Goal: Task Accomplishment & Management: Use online tool/utility

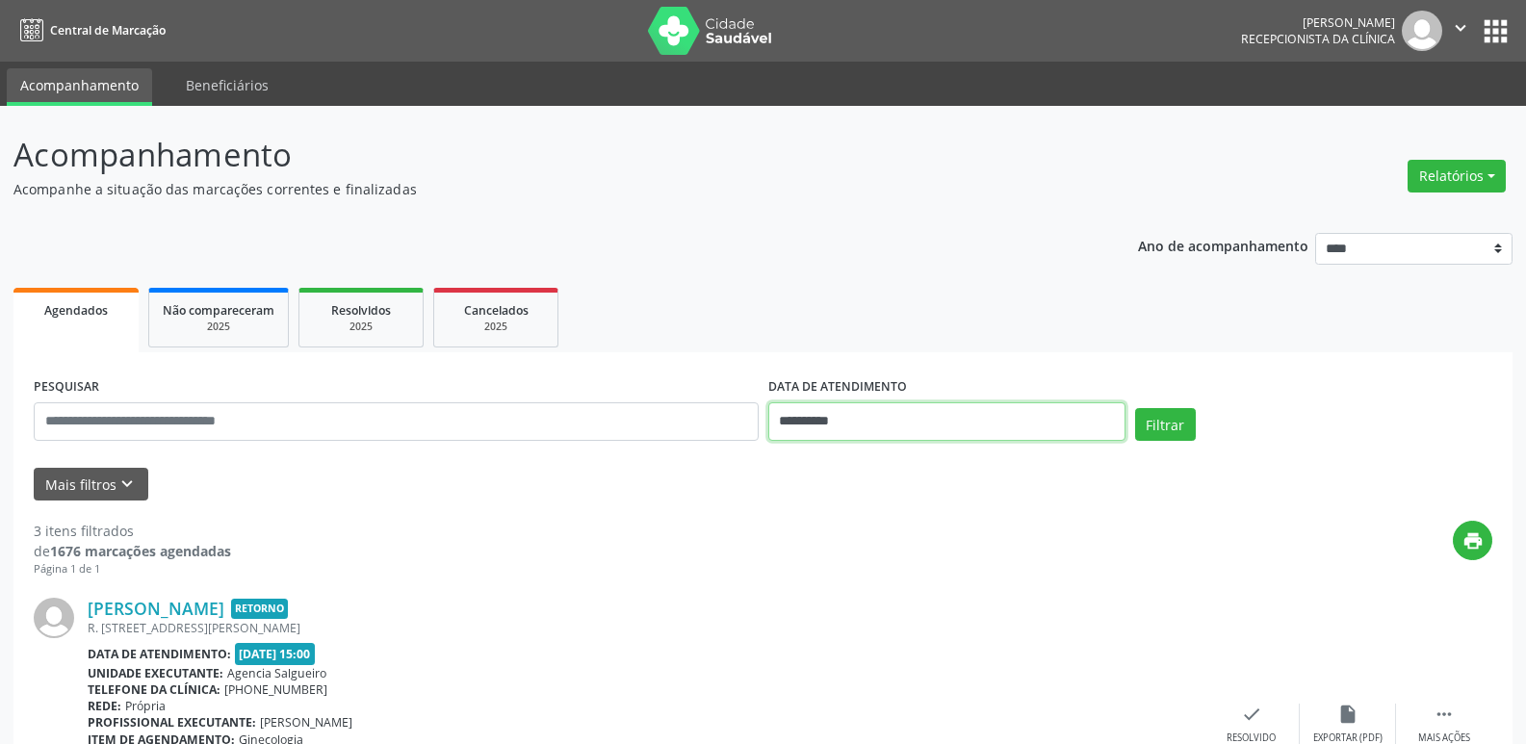
click at [861, 427] on input "**********" at bounding box center [946, 422] width 357 height 39
click at [1477, 170] on button "Relatórios" at bounding box center [1457, 176] width 98 height 33
click at [1395, 217] on link "Agendamentos" at bounding box center [1403, 217] width 207 height 27
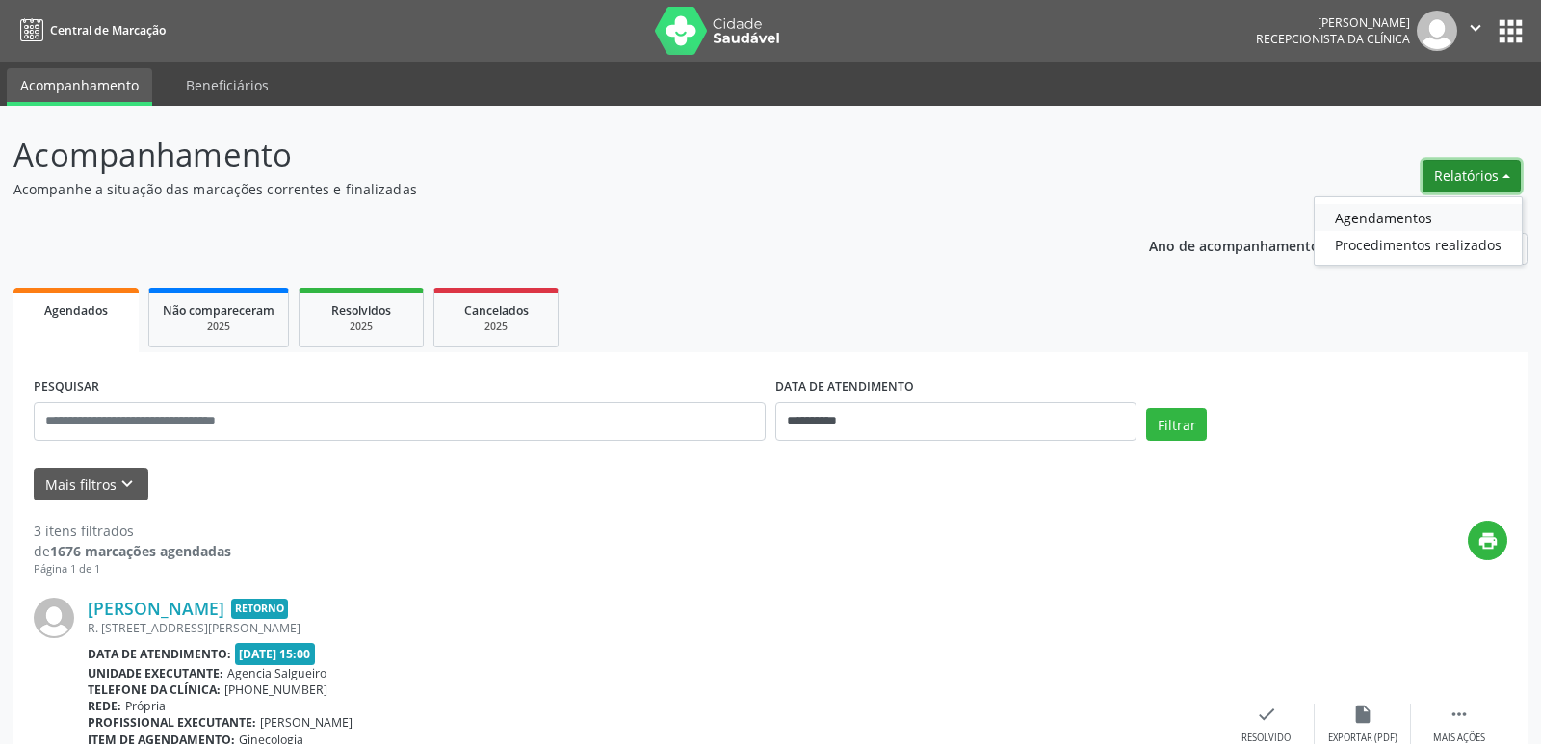
select select "*"
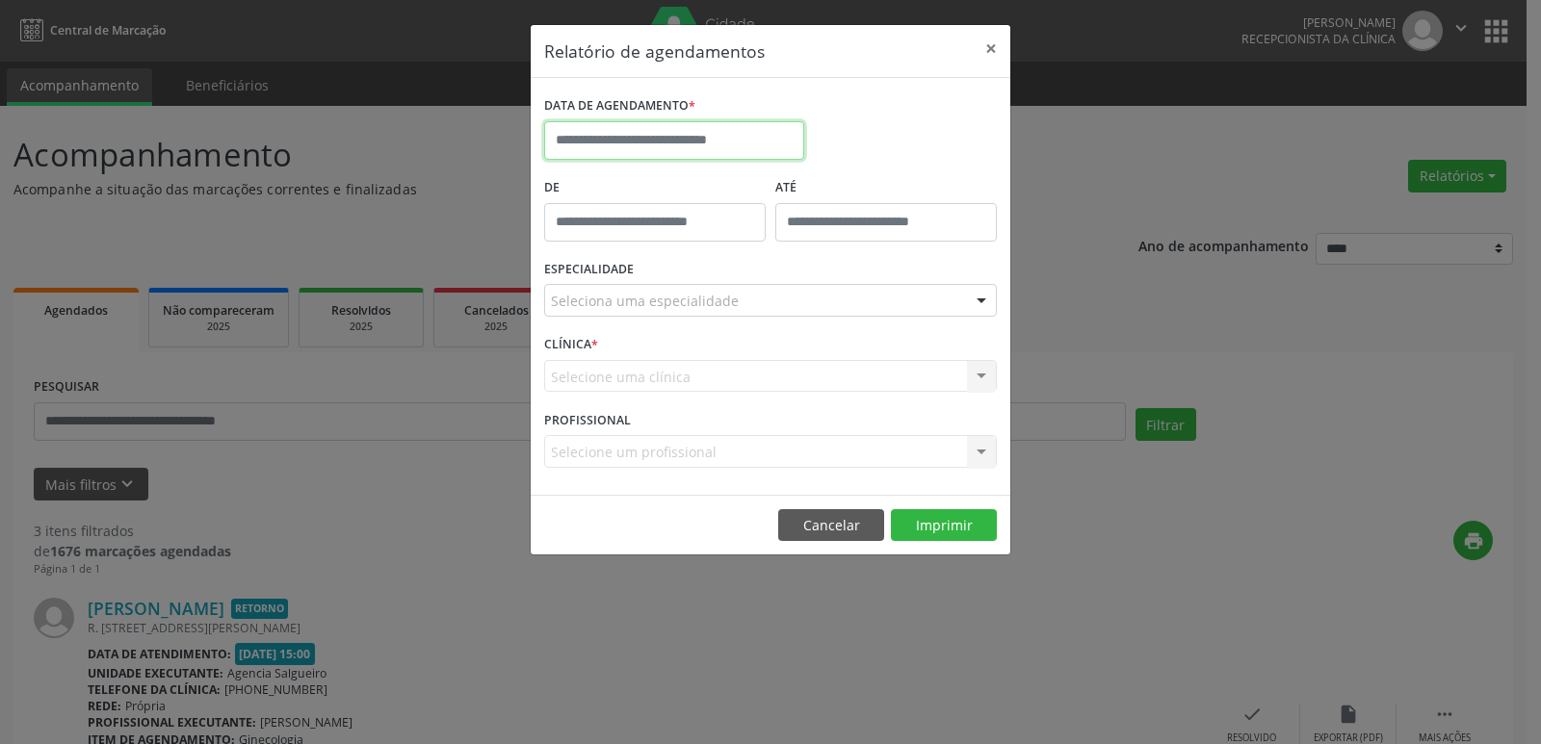
click at [701, 143] on input "text" at bounding box center [674, 140] width 260 height 39
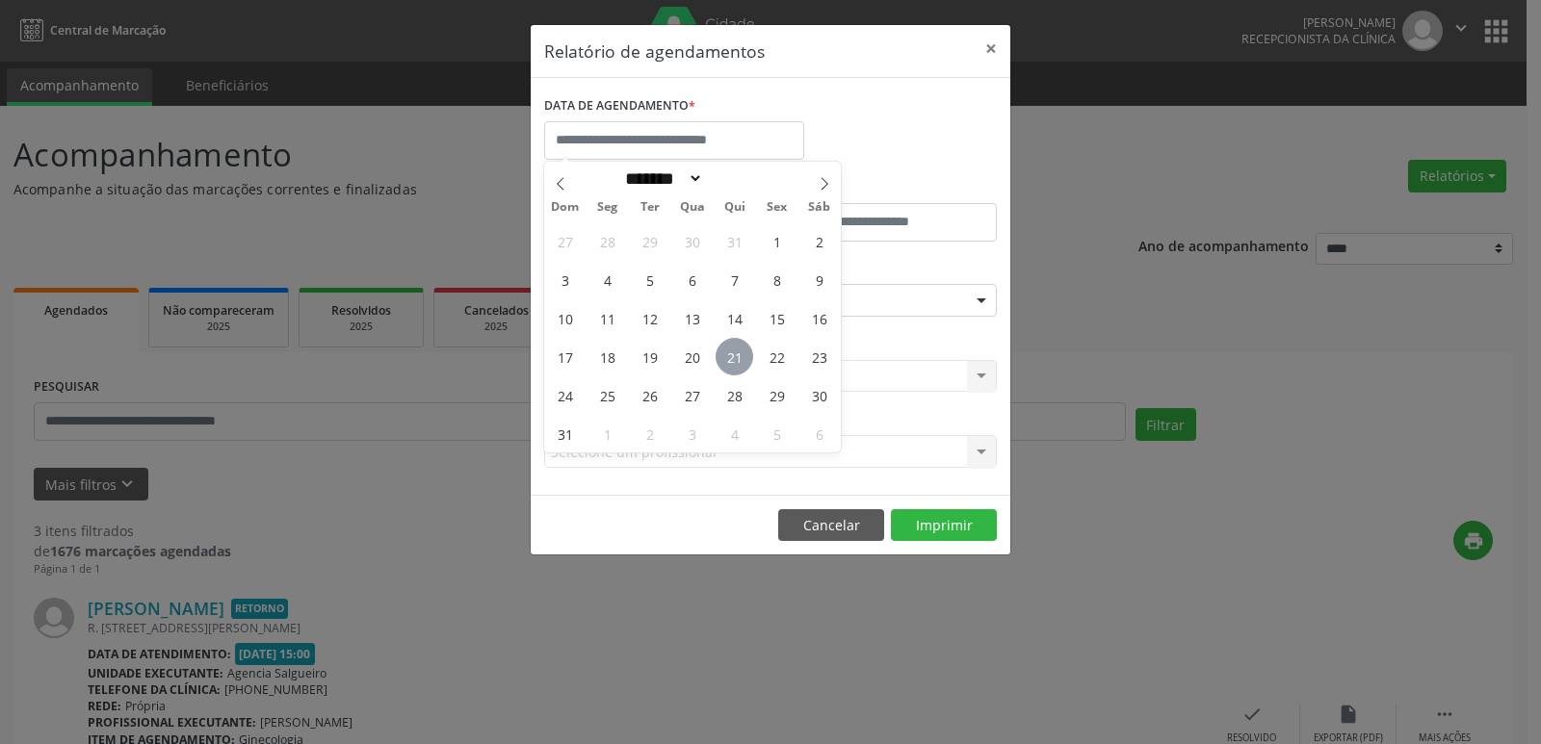
click at [731, 354] on span "21" at bounding box center [735, 357] width 38 height 38
type input "**********"
click at [731, 349] on span "21" at bounding box center [735, 357] width 38 height 38
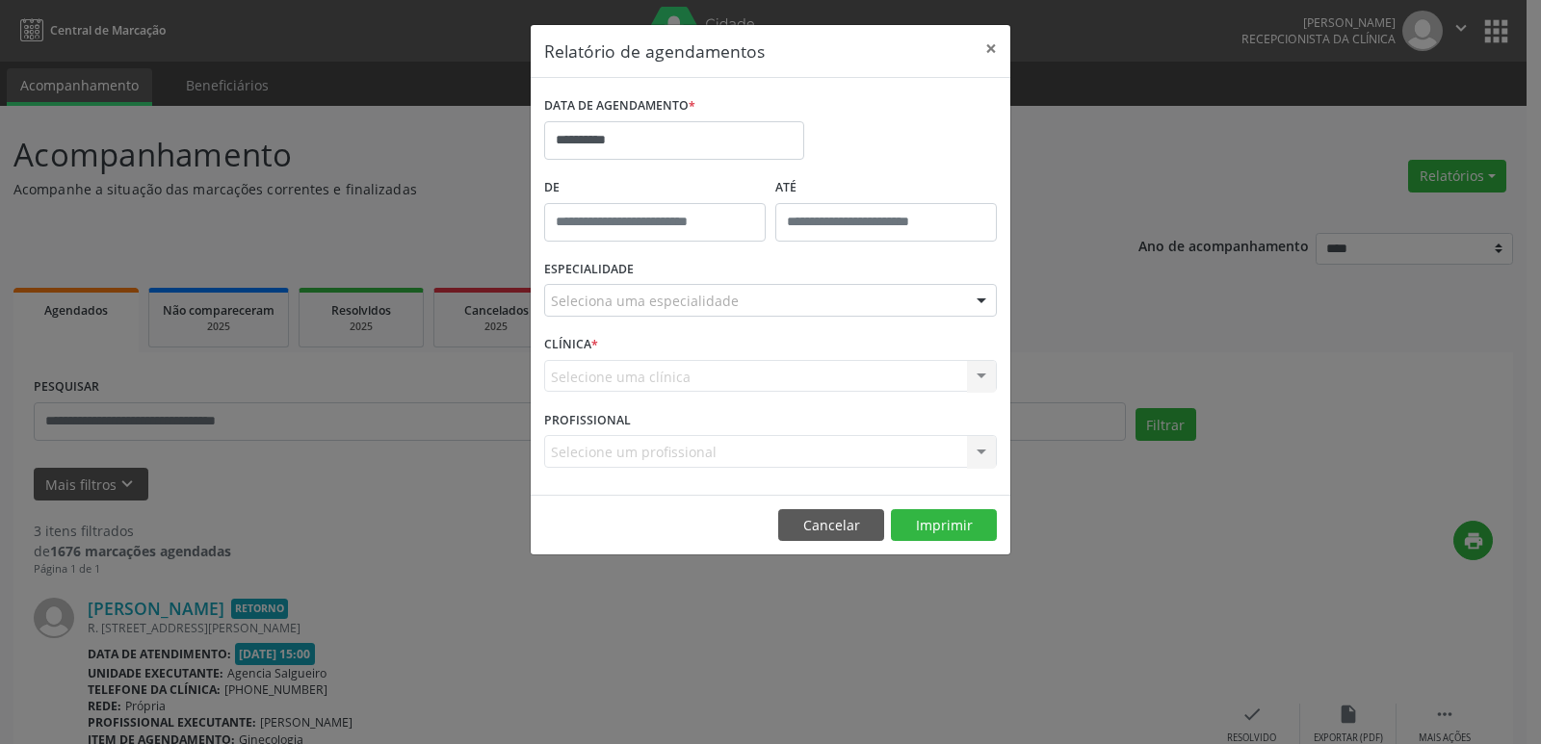
click at [731, 349] on div "CLÍNICA * Selecione uma clínica Nenhum resultado encontrado para: " " Não há ne…" at bounding box center [770, 367] width 462 height 75
click at [753, 363] on div "Selecione uma clínica Nenhum resultado encontrado para: " " Não há nenhuma opçã…" at bounding box center [770, 376] width 453 height 33
click at [739, 387] on div "Selecione uma clínica Nenhum resultado encontrado para: " " Não há nenhuma opçã…" at bounding box center [770, 376] width 453 height 33
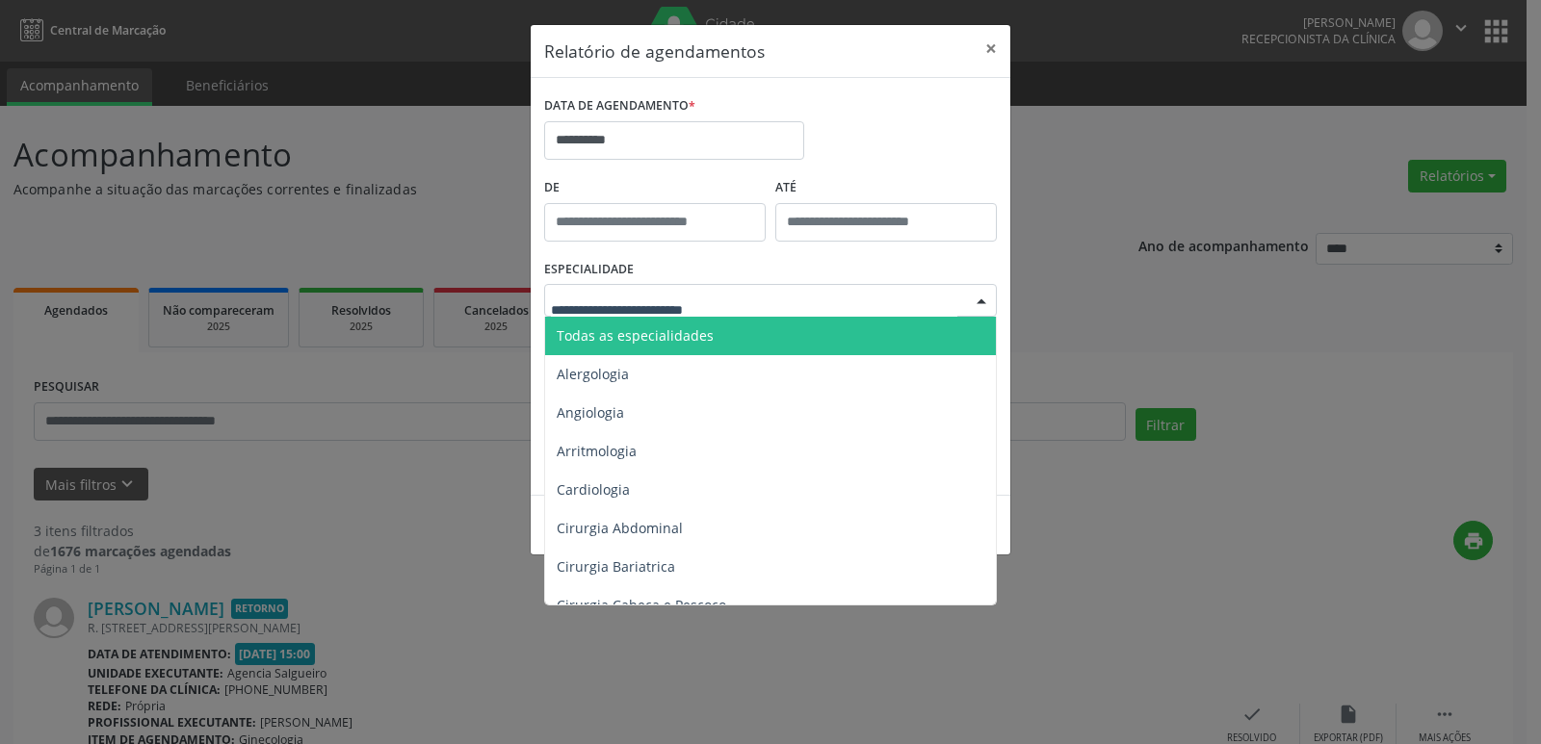
click at [774, 313] on div at bounding box center [770, 300] width 453 height 33
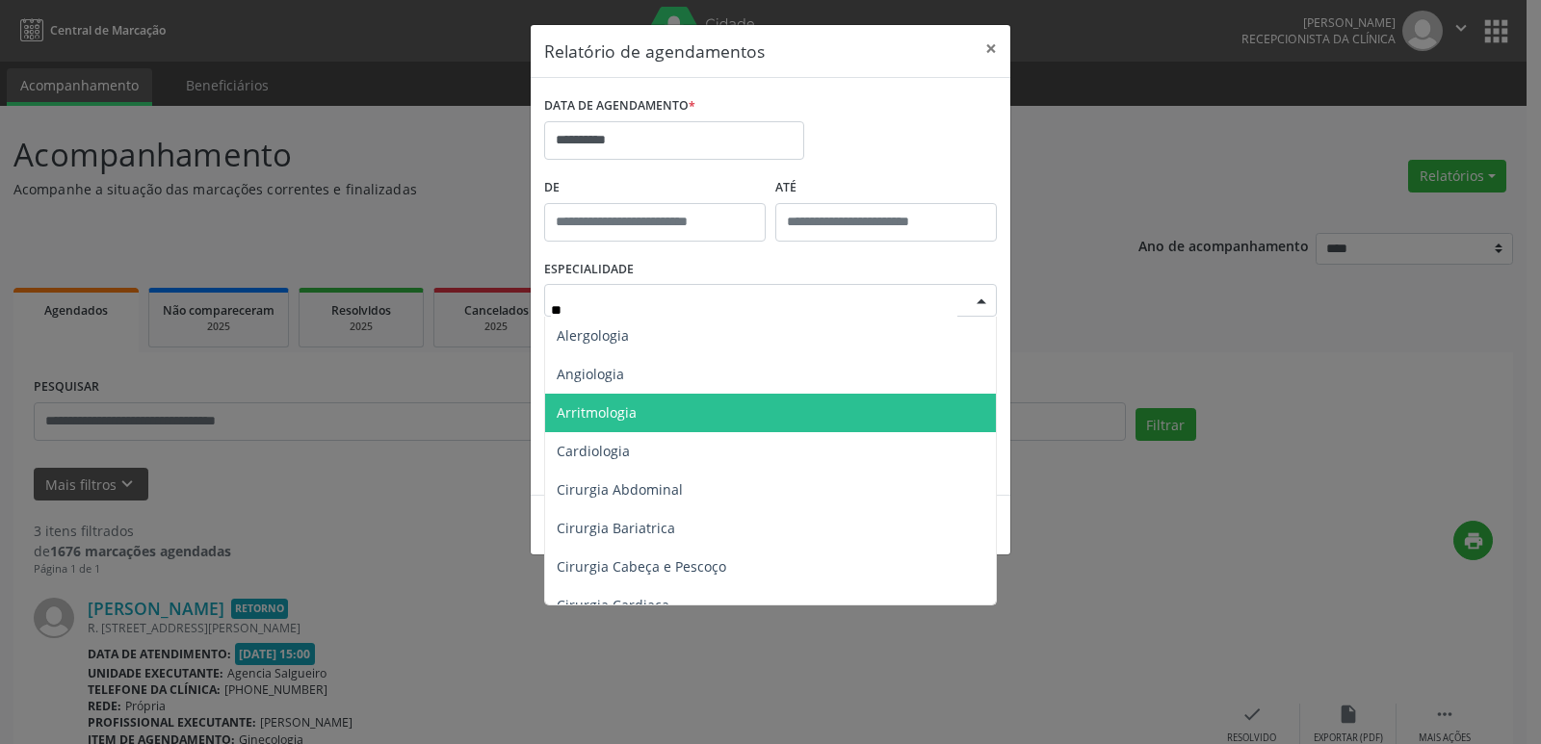
type input "***"
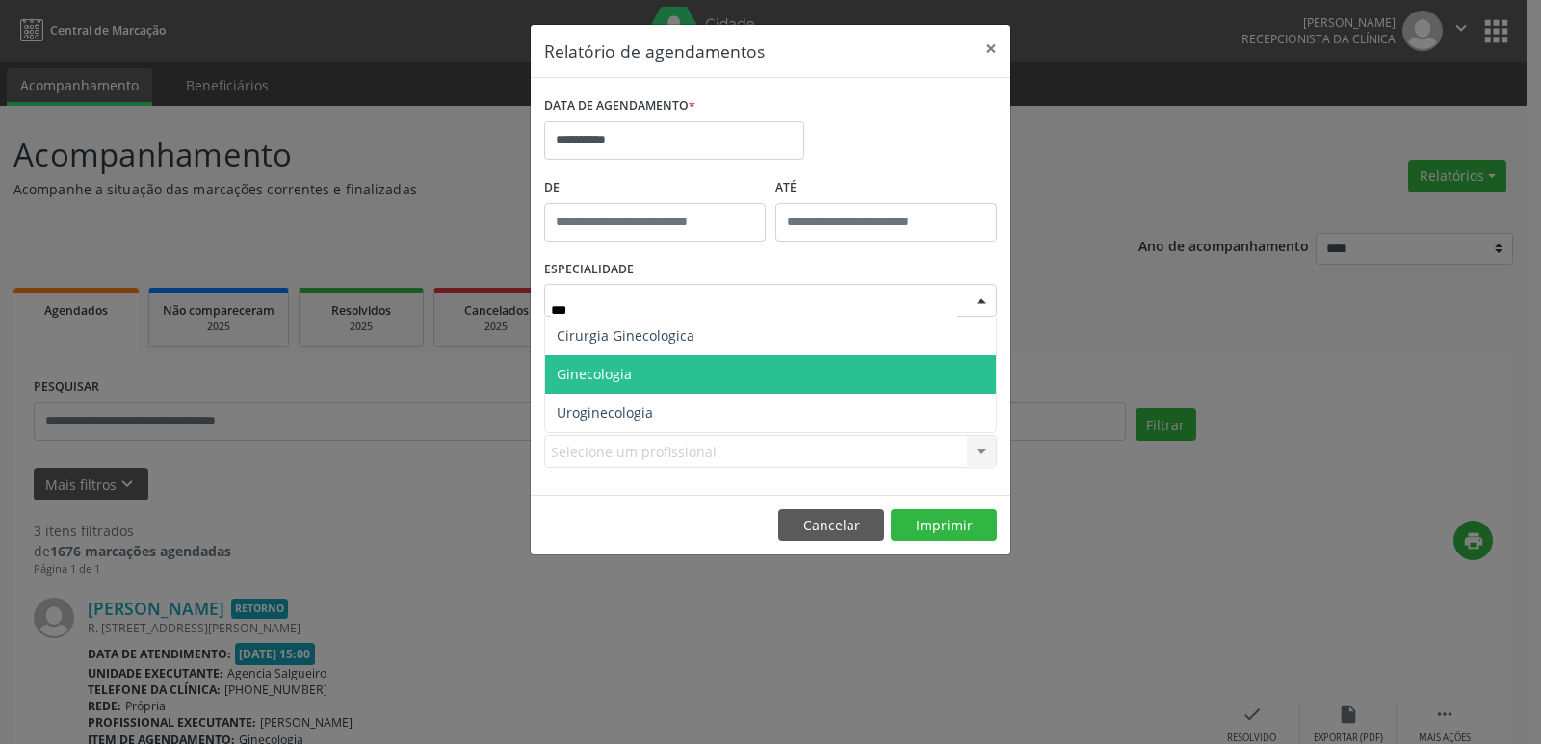
click at [726, 376] on span "Ginecologia" at bounding box center [770, 374] width 451 height 39
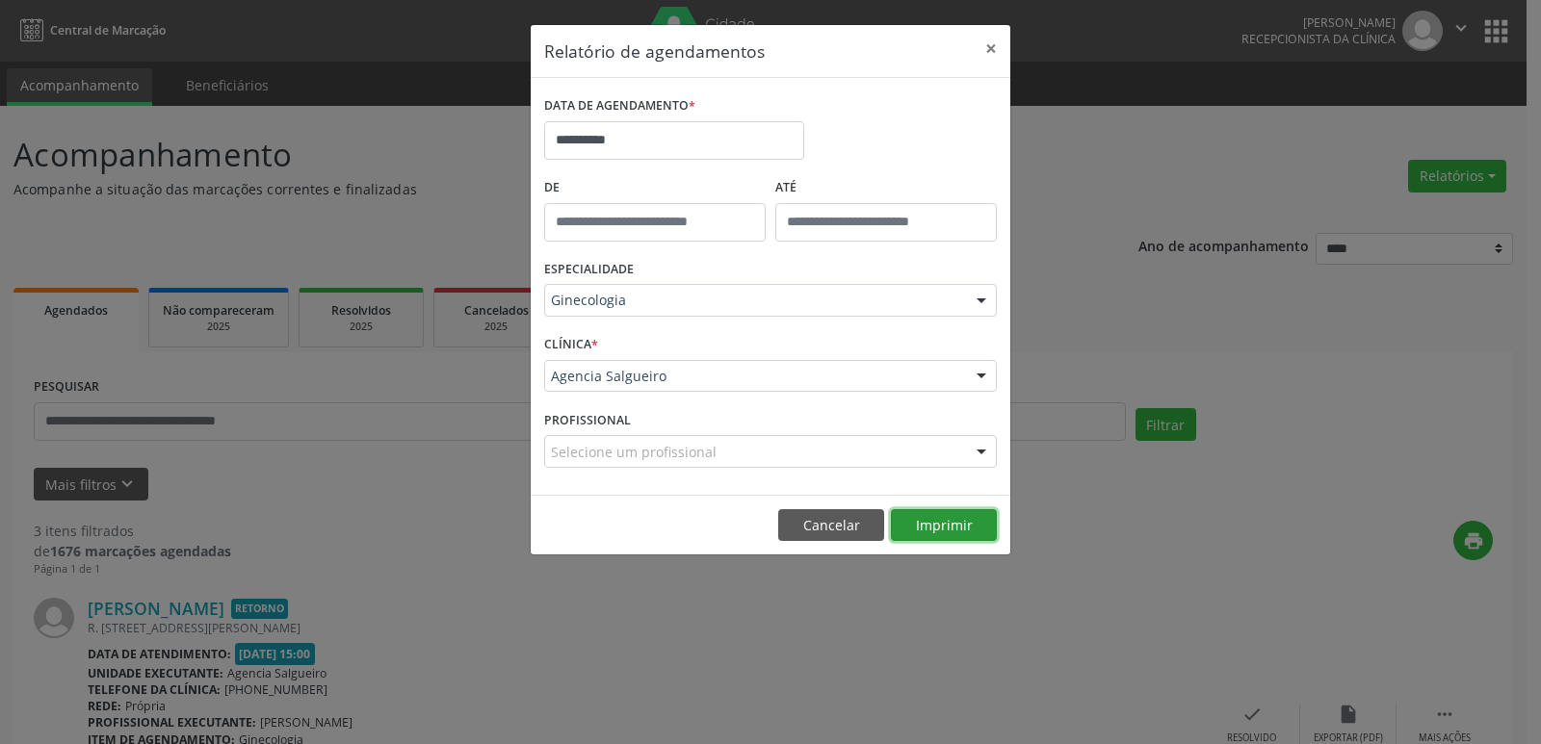
click at [950, 534] on button "Imprimir" at bounding box center [944, 525] width 106 height 33
click at [988, 47] on button "×" at bounding box center [991, 48] width 39 height 47
